Goal: Task Accomplishment & Management: Manage account settings

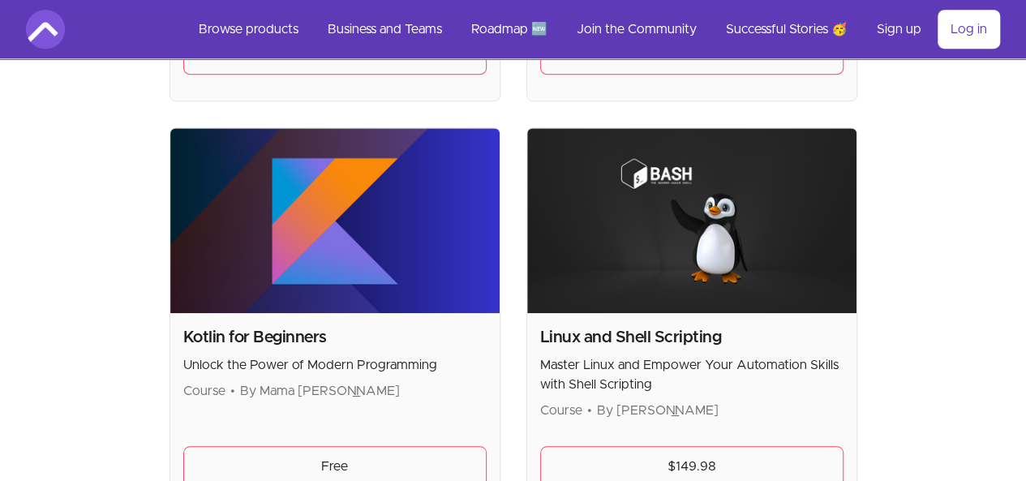
scroll to position [3521, 0]
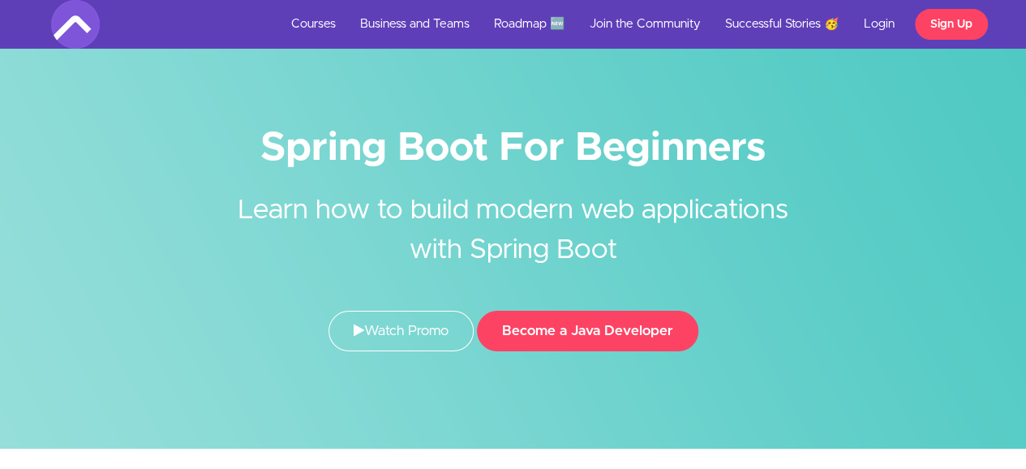
click at [609, 362] on form "Become a Java Developer" at bounding box center [587, 339] width 221 height 57
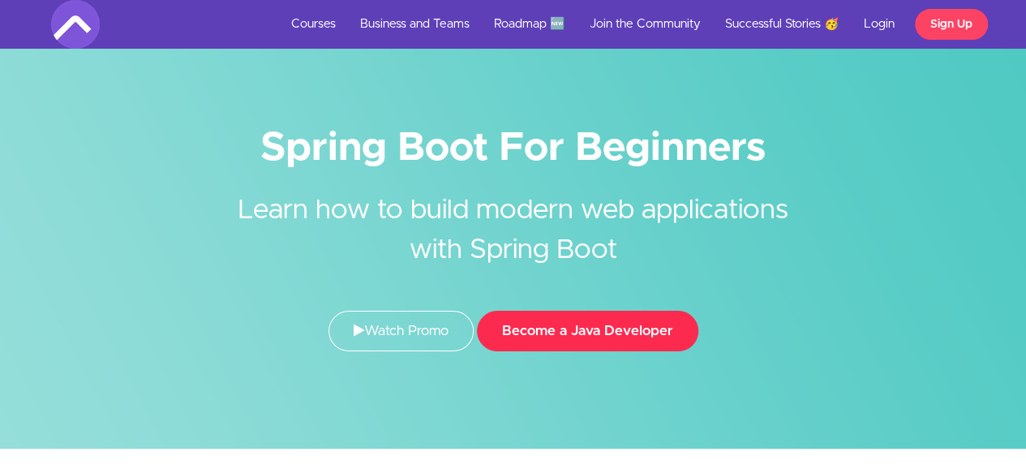
click at [586, 328] on button "Become a Java Developer" at bounding box center [587, 331] width 221 height 41
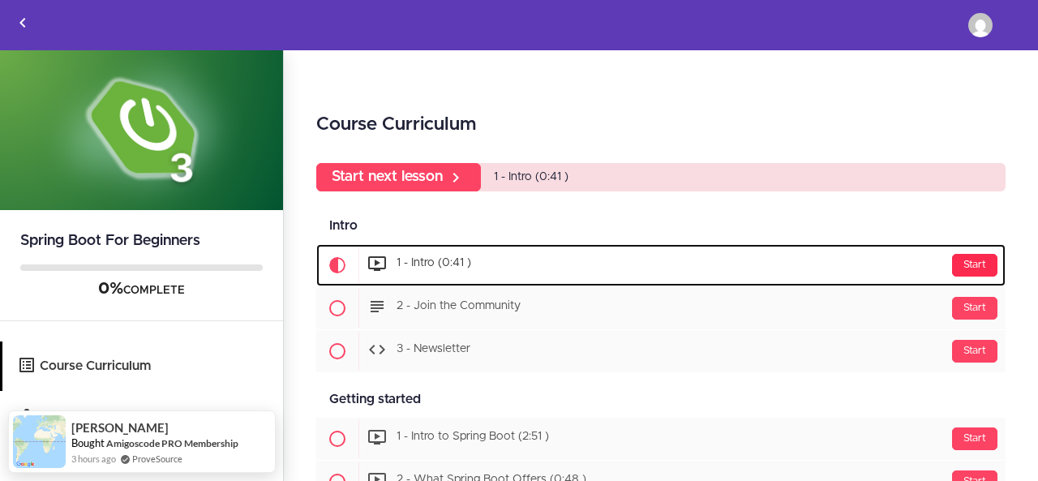
click at [960, 257] on div "Start" at bounding box center [974, 265] width 45 height 23
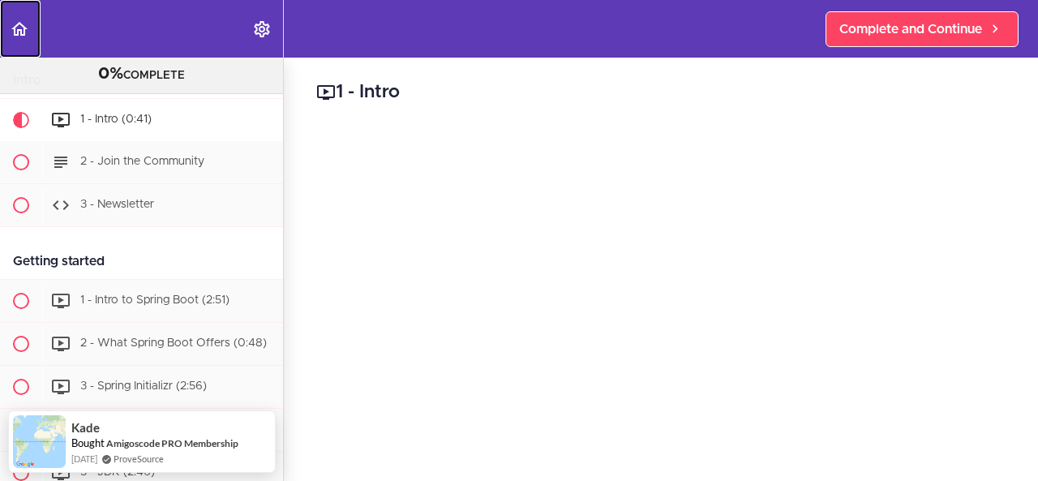
click at [17, 25] on use "Back to course curriculum" at bounding box center [19, 29] width 16 height 14
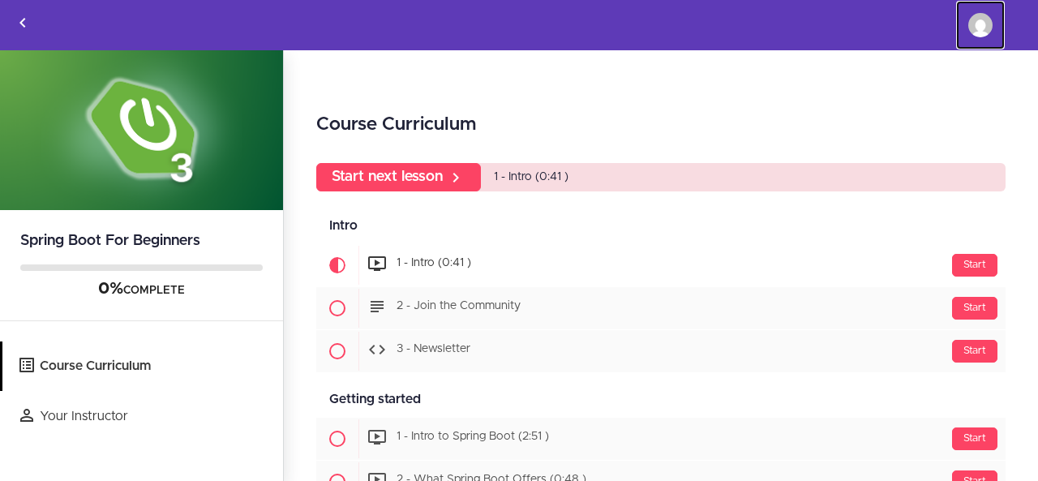
click at [976, 24] on img at bounding box center [980, 25] width 24 height 24
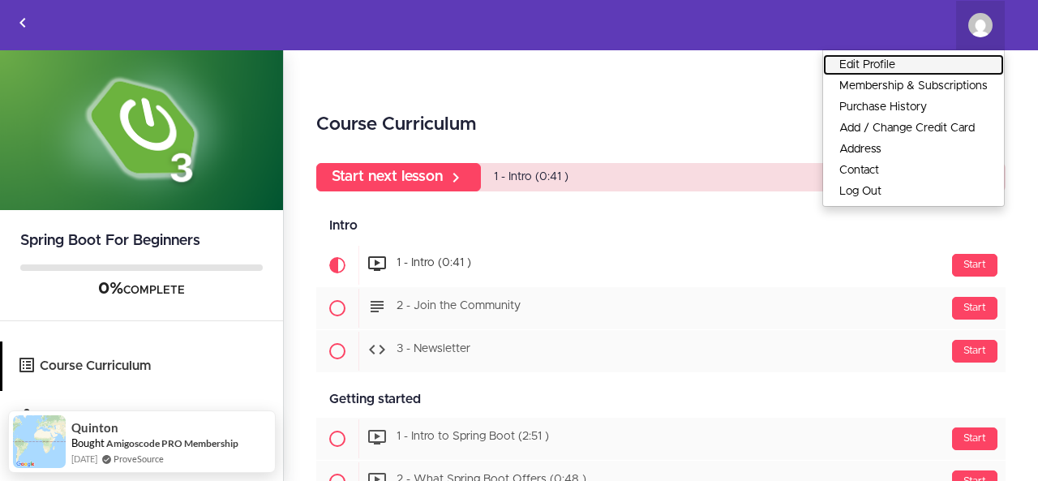
click at [873, 61] on link "Edit Profile" at bounding box center [913, 64] width 181 height 21
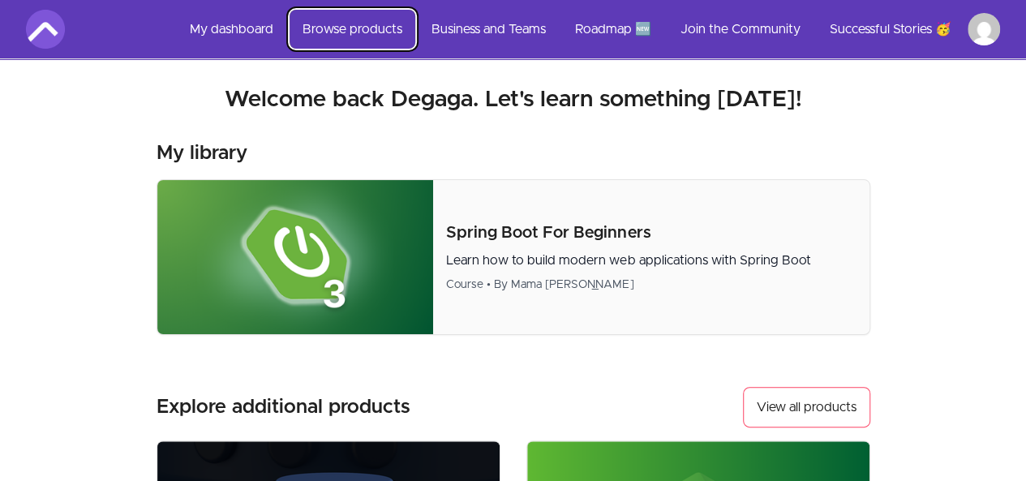
click at [324, 28] on link "Browse products" at bounding box center [353, 29] width 126 height 39
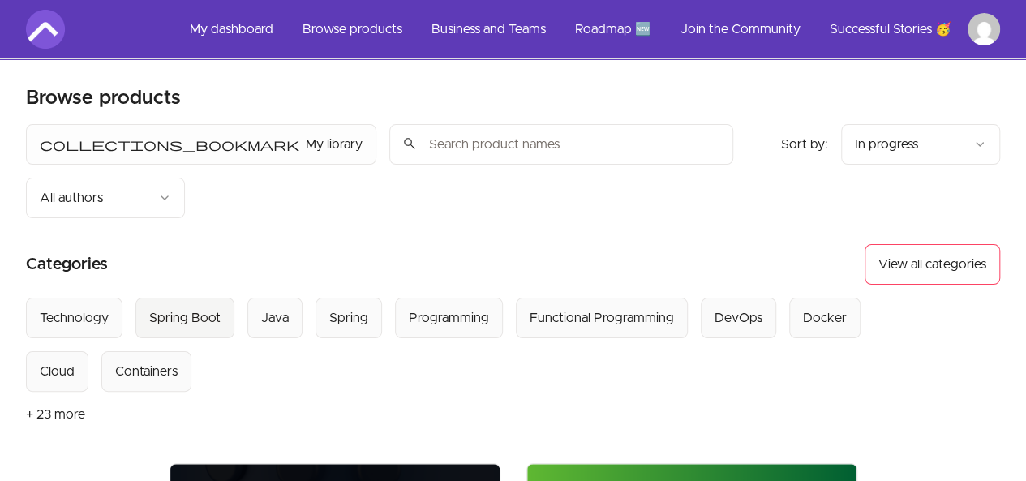
click at [183, 308] on div "Spring Boot" at bounding box center [184, 317] width 71 height 19
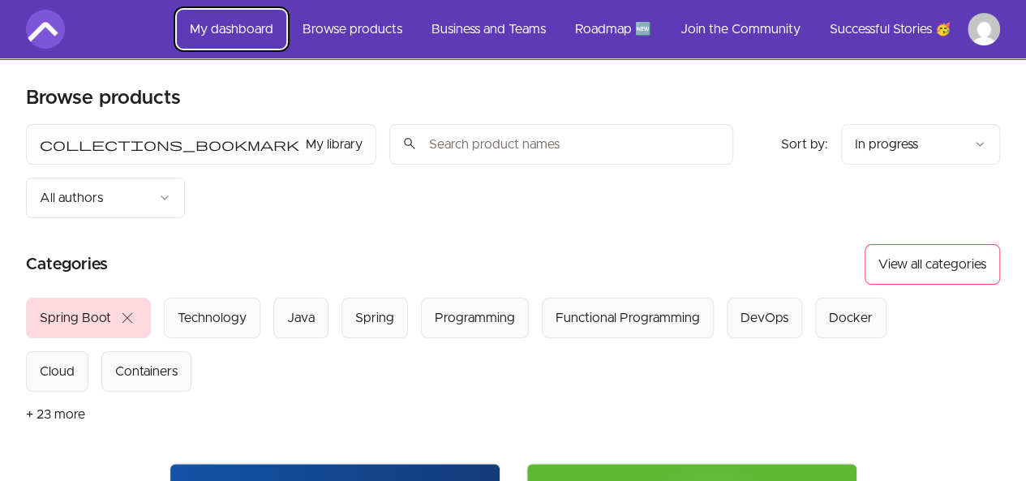
click at [215, 20] on link "My dashboard" at bounding box center [231, 29] width 109 height 39
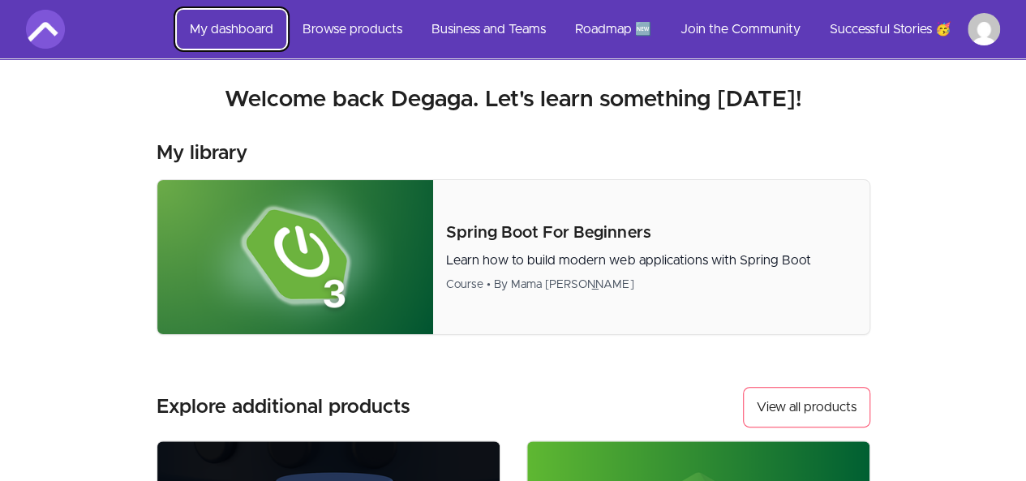
click at [209, 24] on link "My dashboard" at bounding box center [231, 29] width 109 height 39
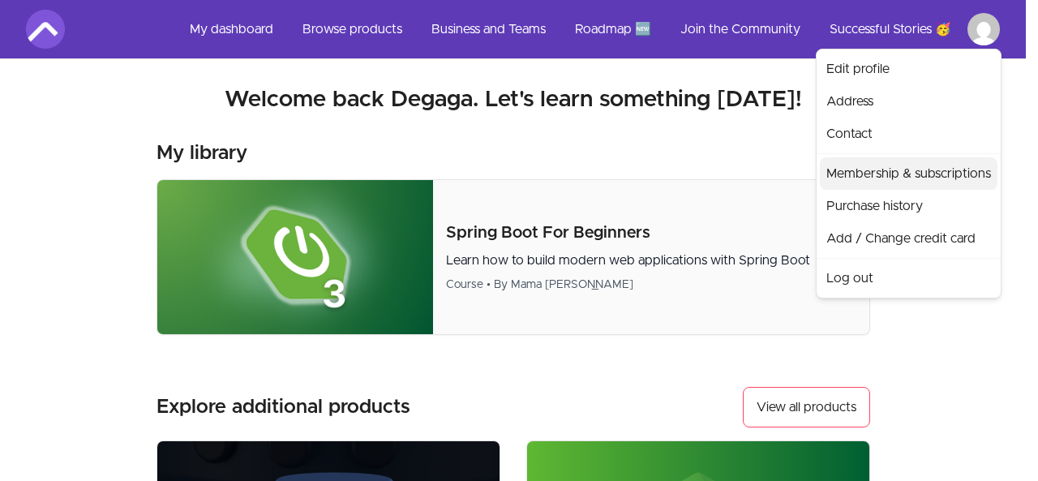
click at [866, 178] on link "Membership & subscriptions" at bounding box center [909, 173] width 178 height 32
